Goal: Task Accomplishment & Management: Use online tool/utility

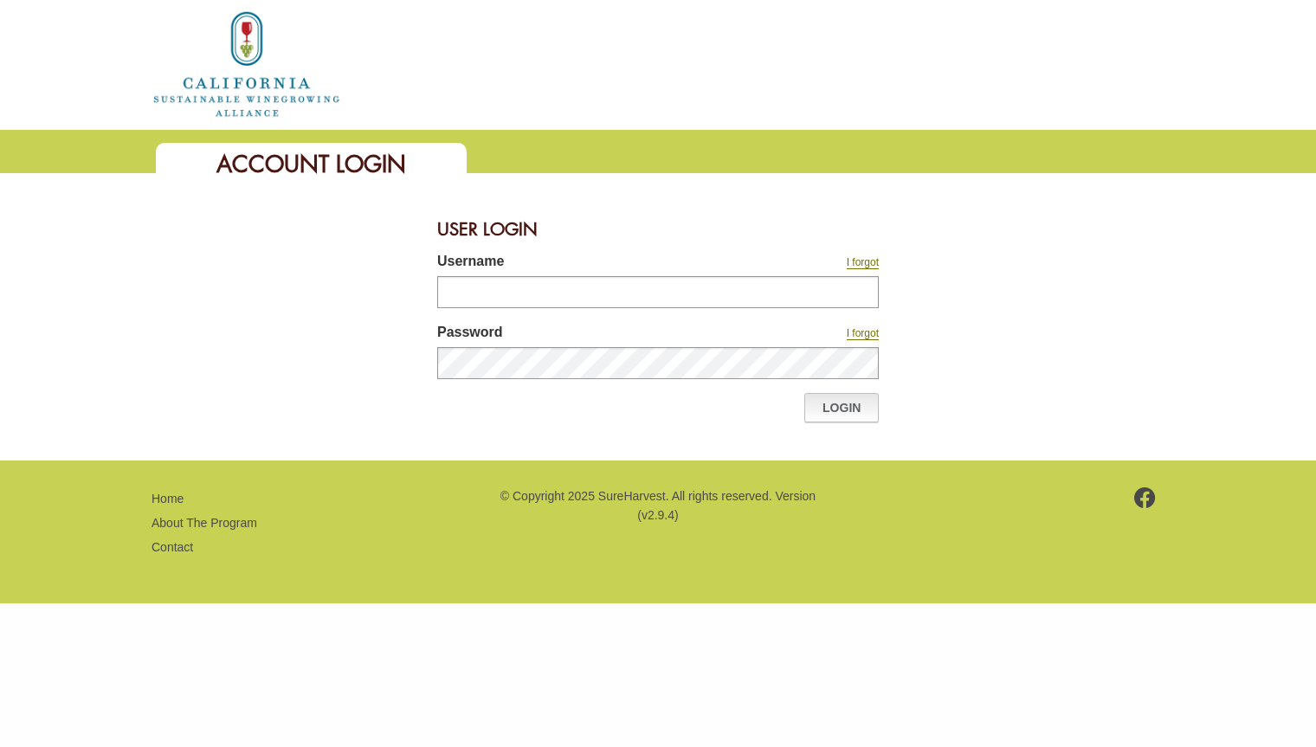
type input "*******"
click at [848, 399] on link "Login" at bounding box center [841, 407] width 74 height 29
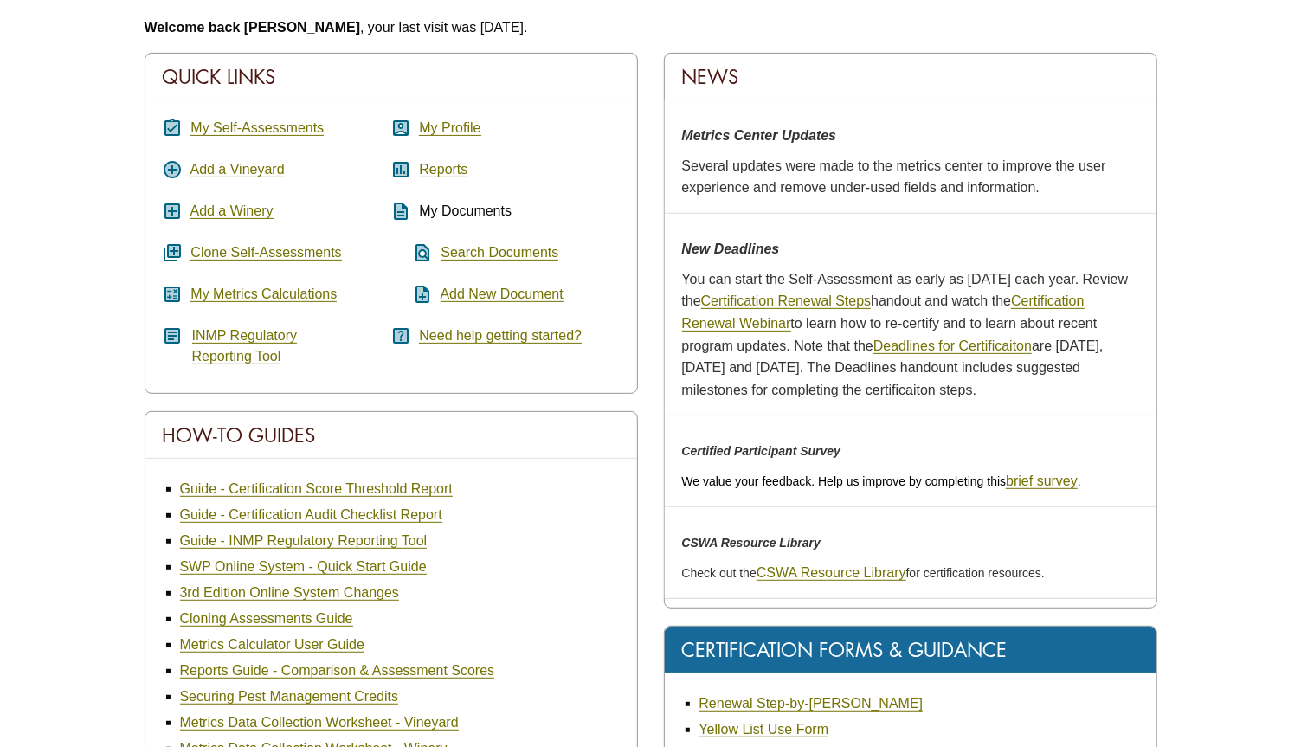
scroll to position [288, 0]
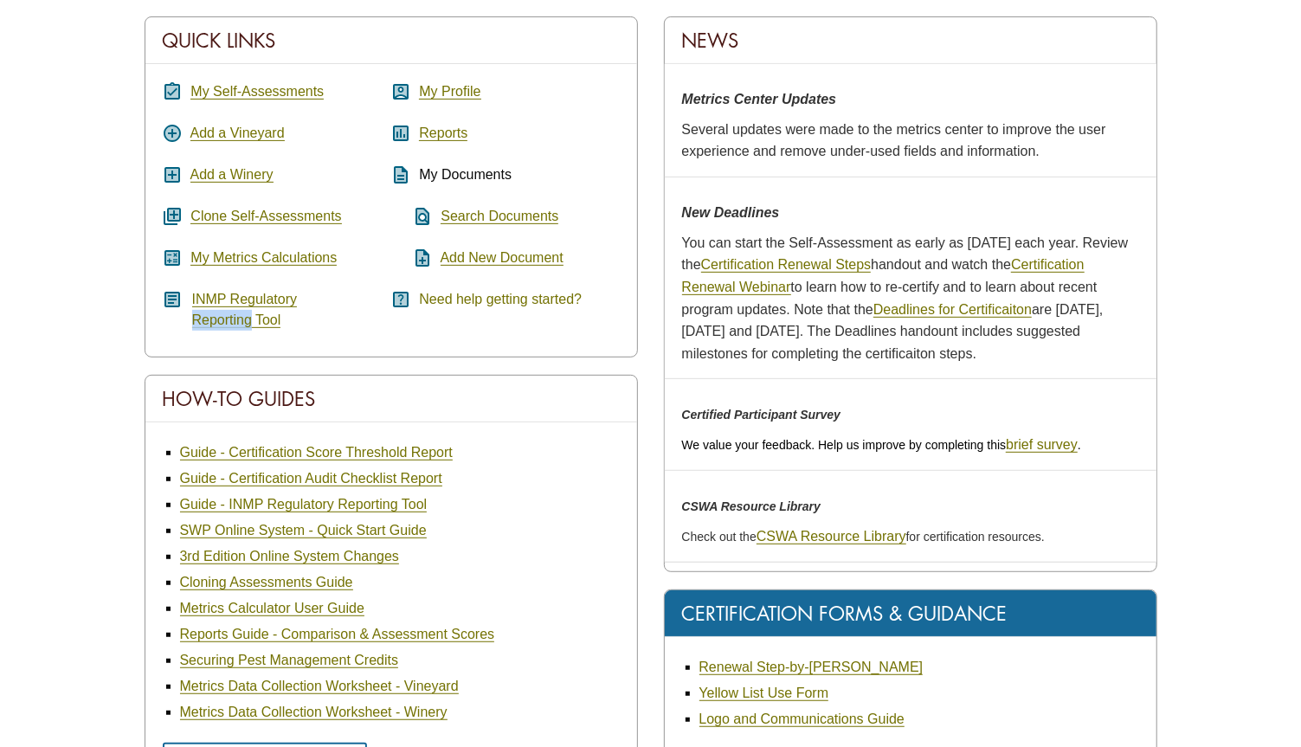
click at [468, 299] on link "Need help getting started?" at bounding box center [500, 300] width 163 height 16
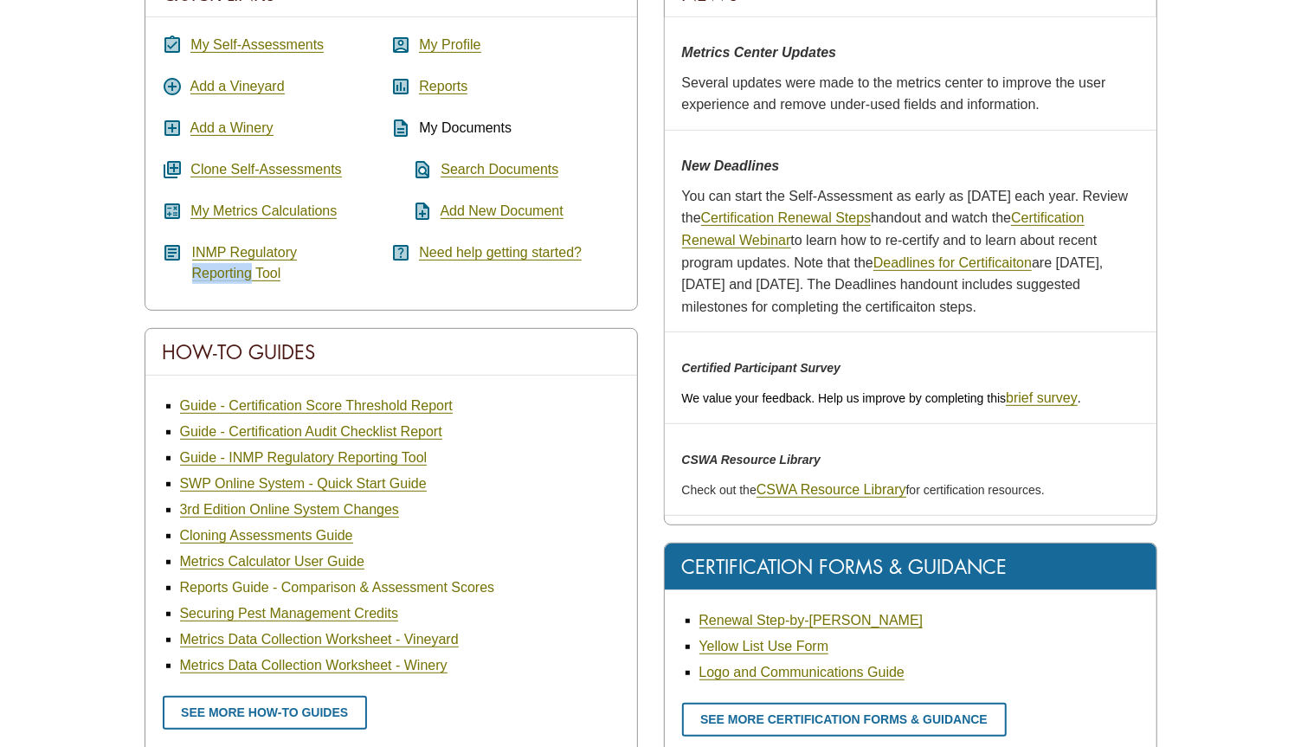
scroll to position [333, 0]
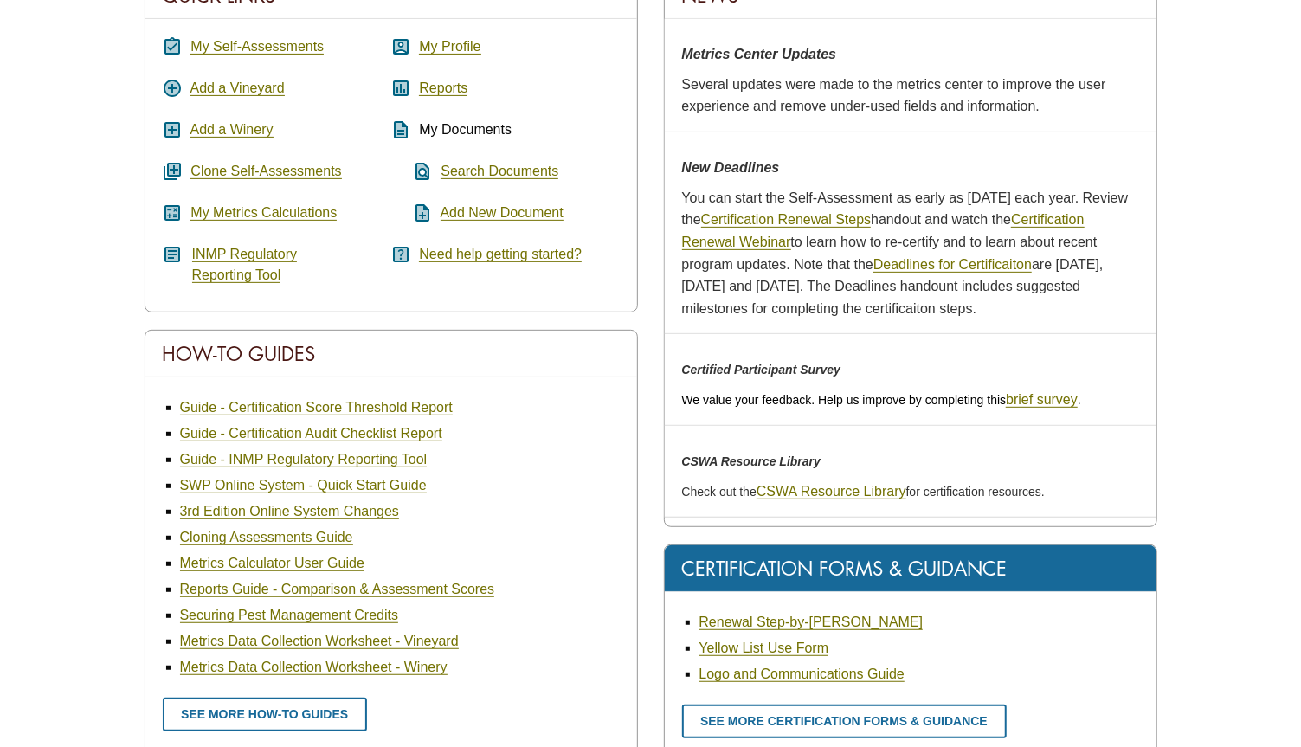
click at [143, 444] on div "Quick Links assignment_turned_in My Self-Assessments add_circle Add a Vineyard …" at bounding box center [391, 642] width 519 height 1343
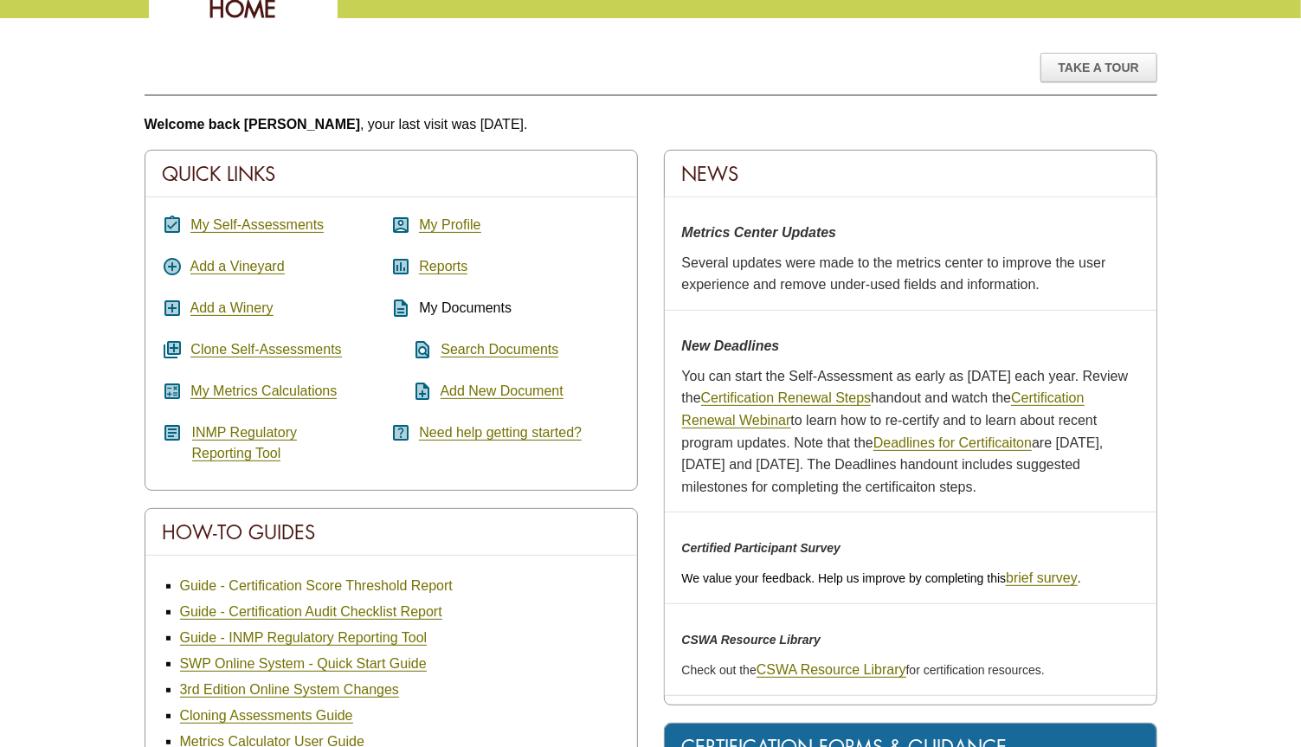
scroll to position [0, 0]
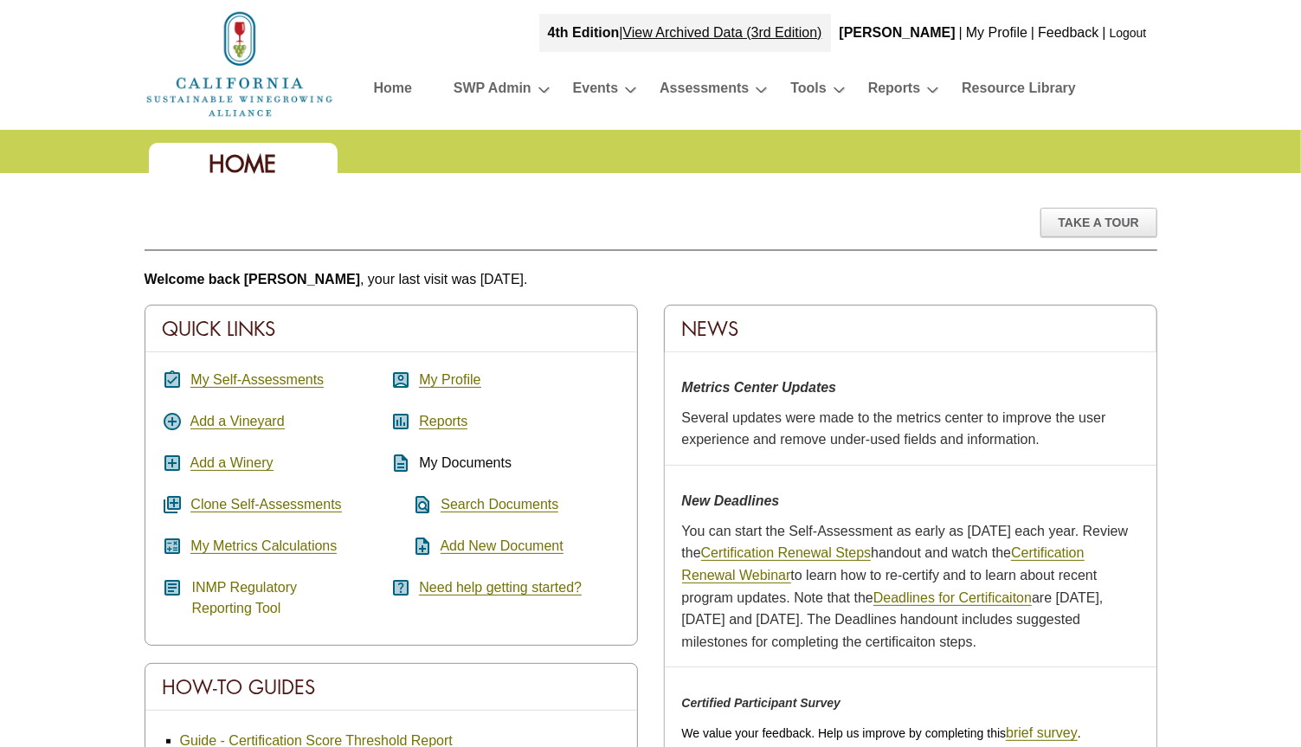
click at [245, 598] on link "INMP Regulatory Reporting Tool" at bounding box center [245, 598] width 106 height 36
click at [203, 596] on div "assignment_turned_in My Self-Assessments add_circle Add a Vineyard add_box Add …" at bounding box center [277, 494] width 229 height 249
click at [237, 610] on link "INMP Regulatory Reporting Tool" at bounding box center [245, 598] width 106 height 36
click at [214, 603] on link "INMP Regulatory Reporting Tool" at bounding box center [245, 598] width 106 height 36
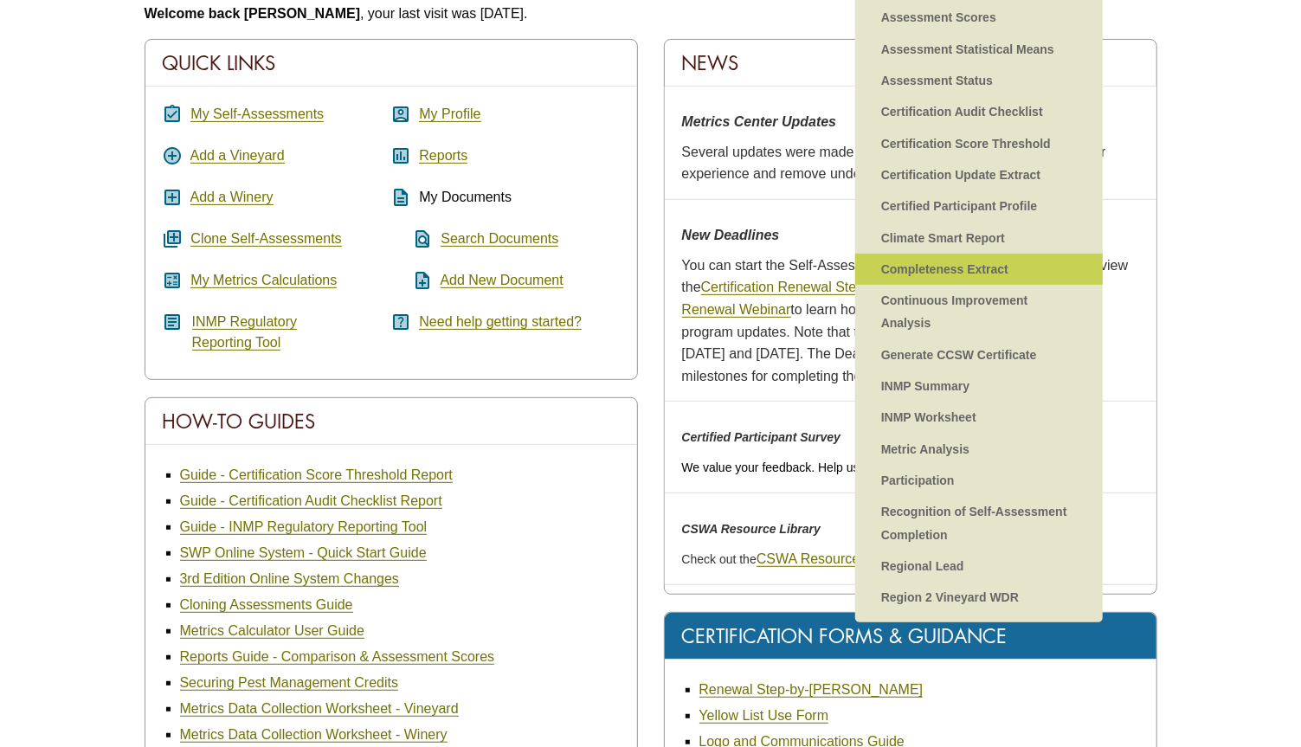
scroll to position [288, 0]
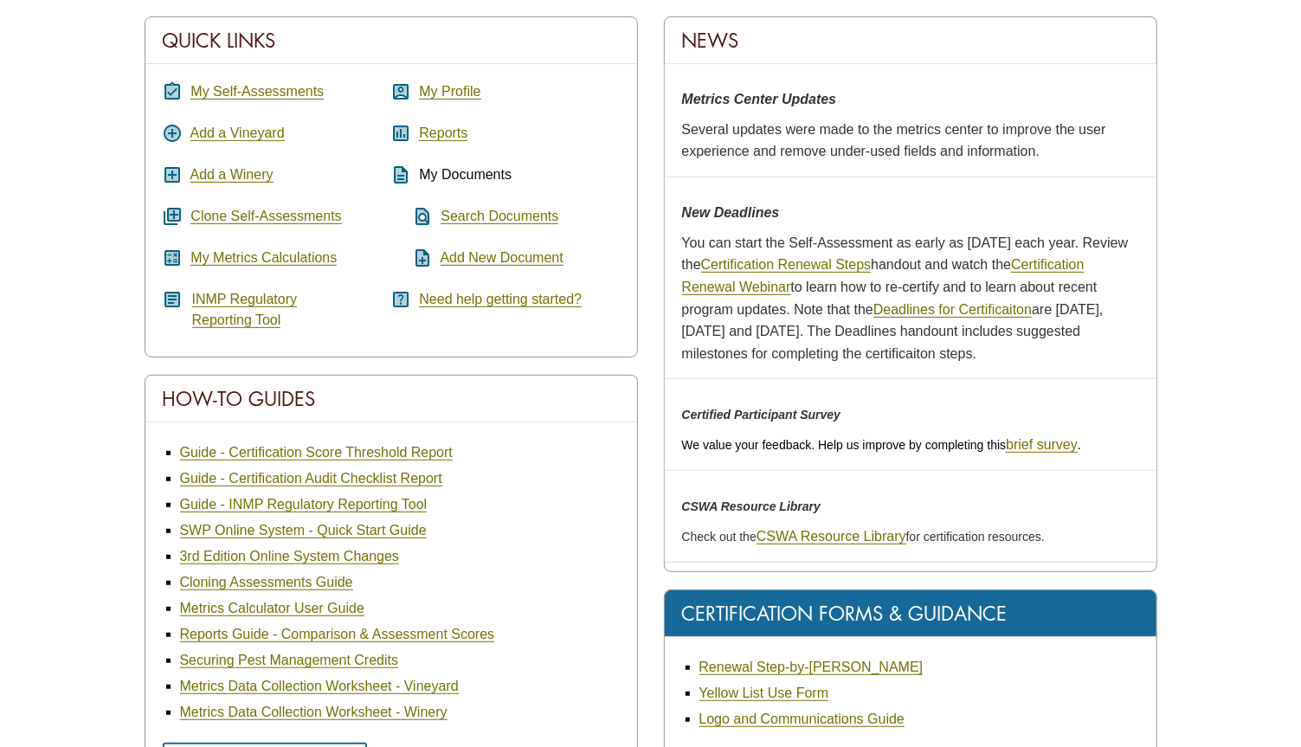
click at [811, 374] on td "New Deadlines You can start the Self-Assessment as early as November 1st each y…" at bounding box center [911, 278] width 492 height 203
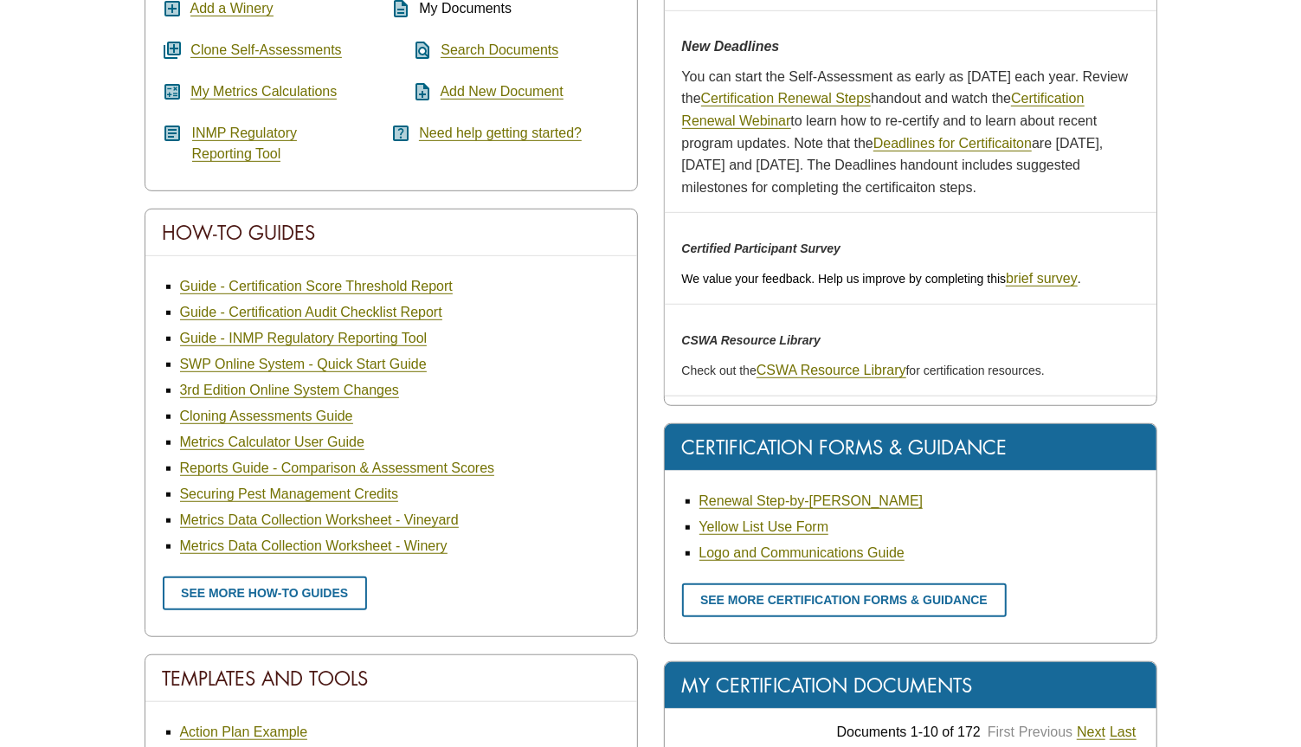
scroll to position [384, 0]
